Goal: Transaction & Acquisition: Subscribe to service/newsletter

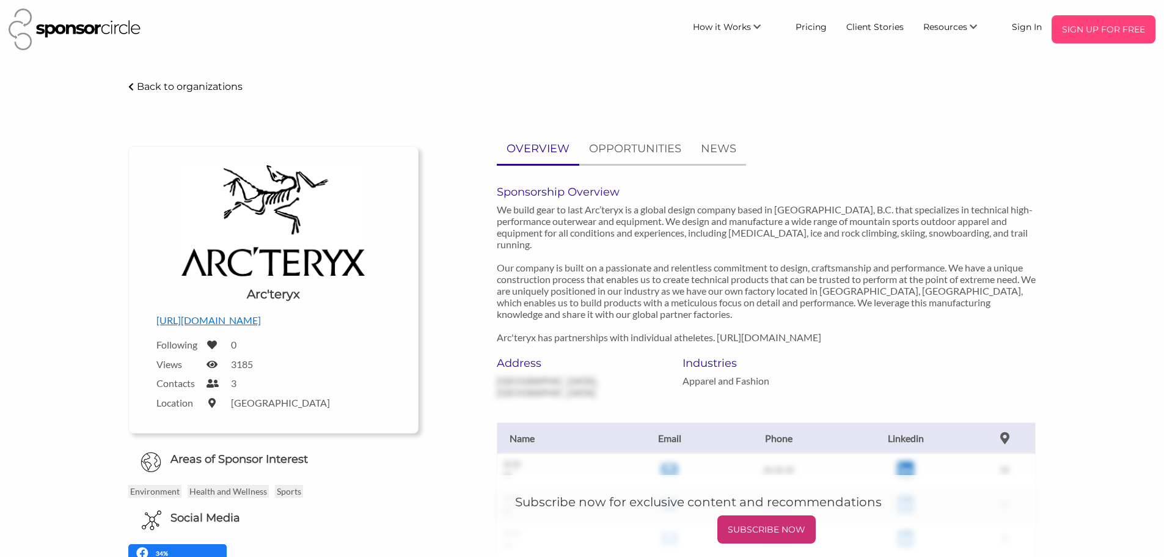
click at [1116, 22] on p "SIGN UP FOR FREE" at bounding box center [1104, 29] width 94 height 18
